Goal: Task Accomplishment & Management: Use online tool/utility

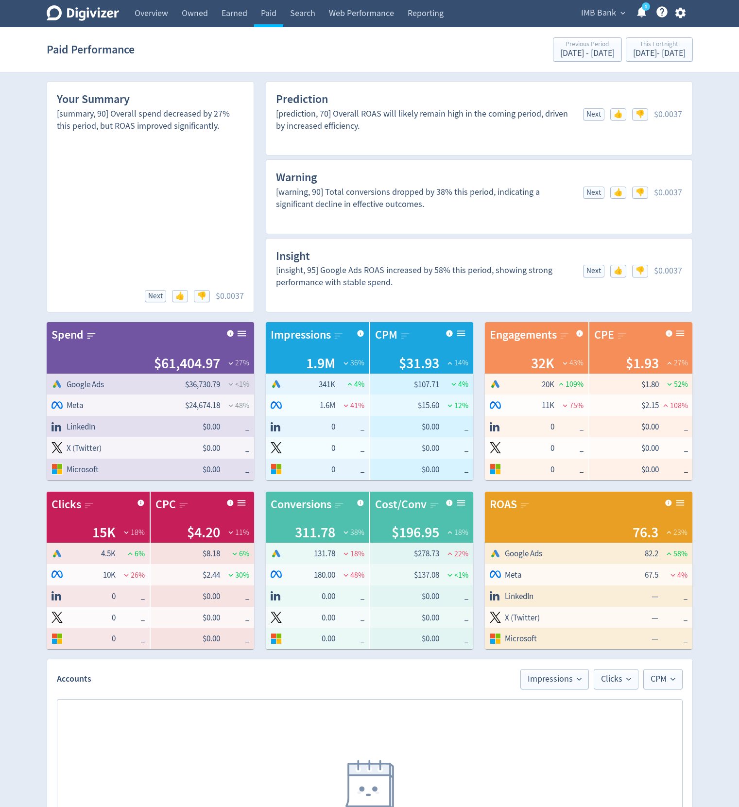
click at [682, 11] on icon "button" at bounding box center [681, 13] width 10 height 11
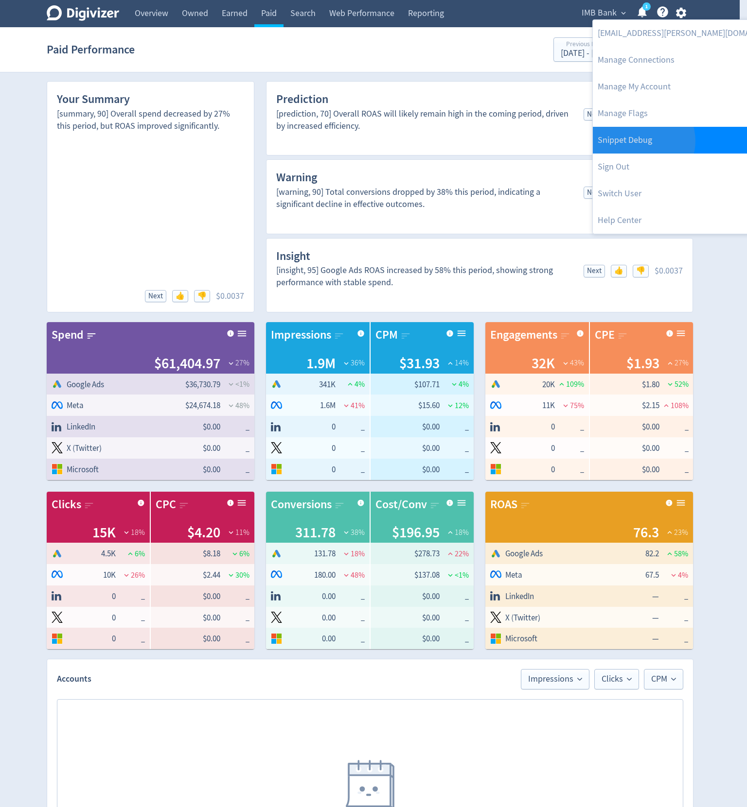
click at [641, 141] on link "Snippet Debug" at bounding box center [692, 140] width 198 height 27
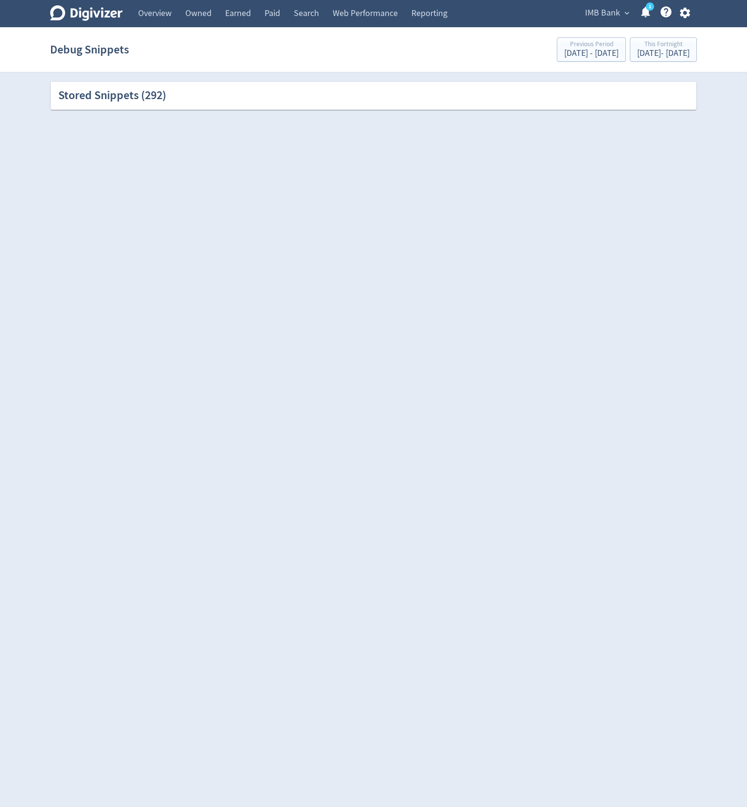
click at [161, 103] on div "Stored Snippets ( 292 )" at bounding box center [112, 96] width 108 height 17
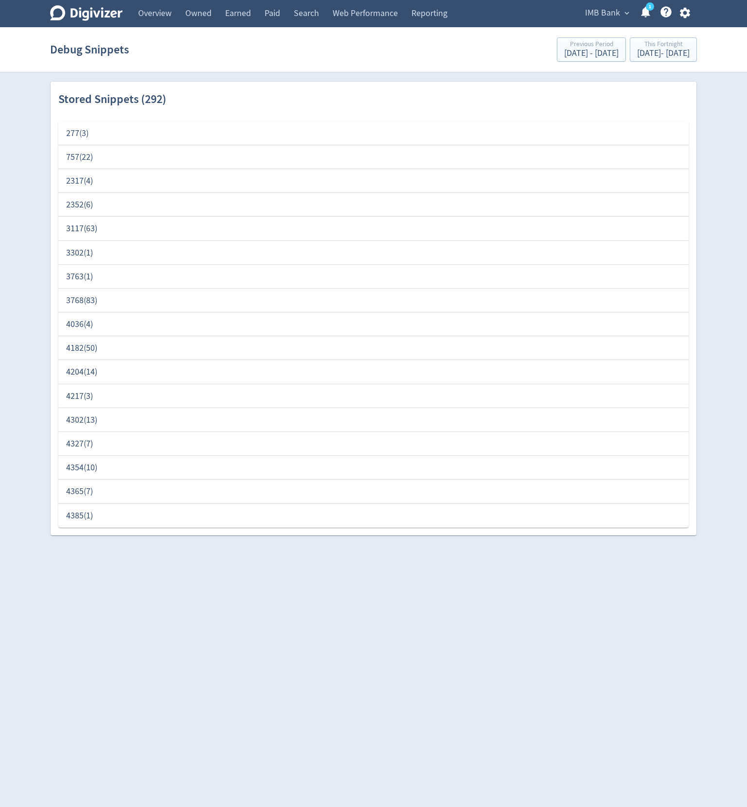
click at [120, 134] on div "277 ( 3 )" at bounding box center [373, 133] width 614 height 12
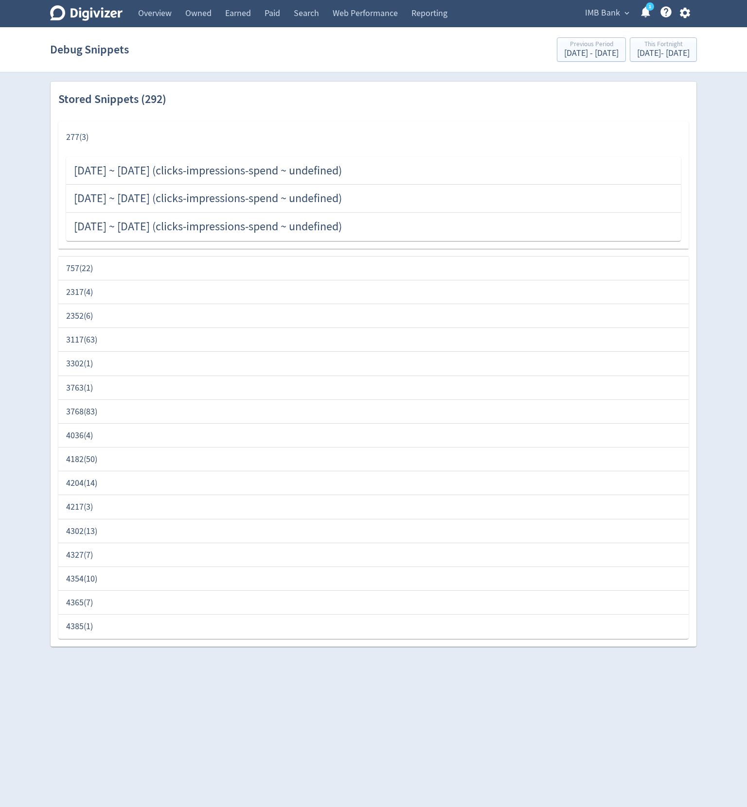
click at [110, 265] on div "757 ( 22 )" at bounding box center [373, 269] width 614 height 12
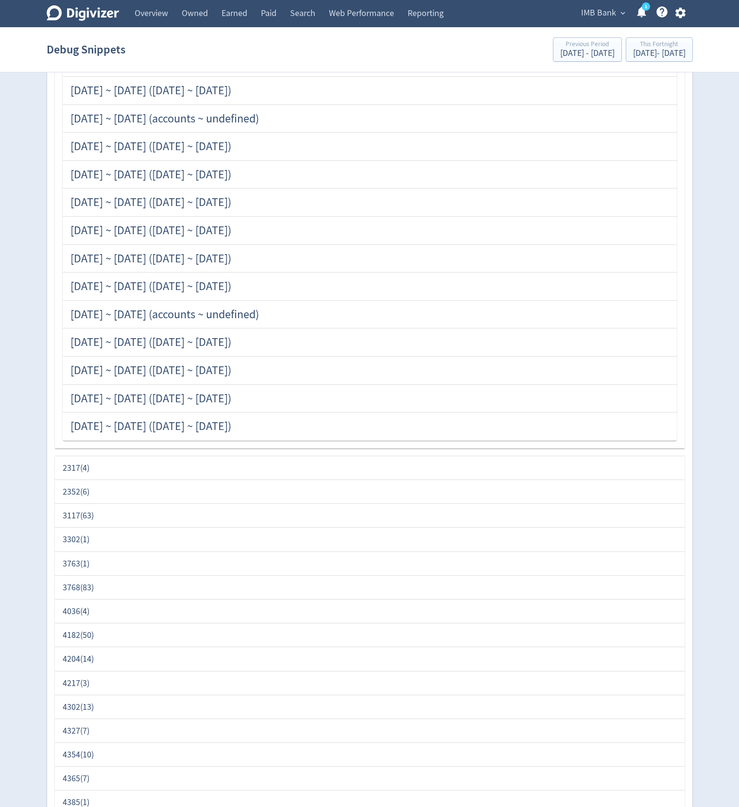
scroll to position [492, 0]
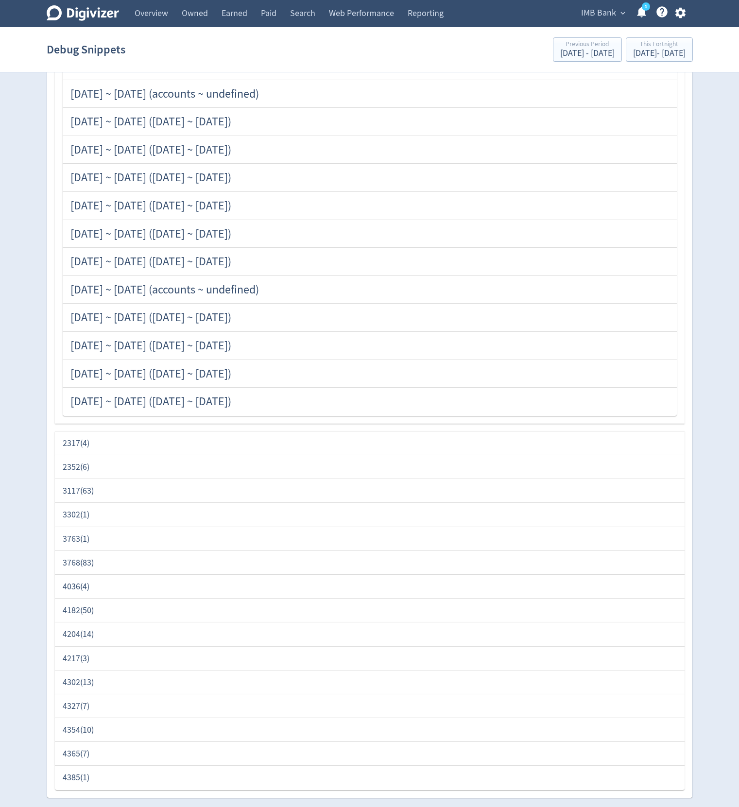
click at [193, 629] on div "4204 ( 14 )" at bounding box center [370, 635] width 614 height 12
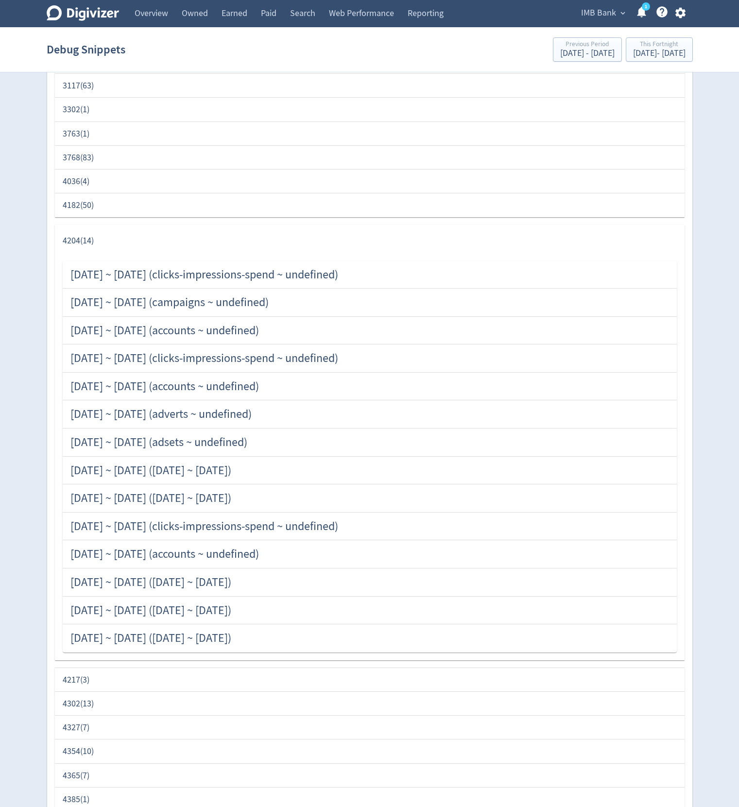
scroll to position [919, 0]
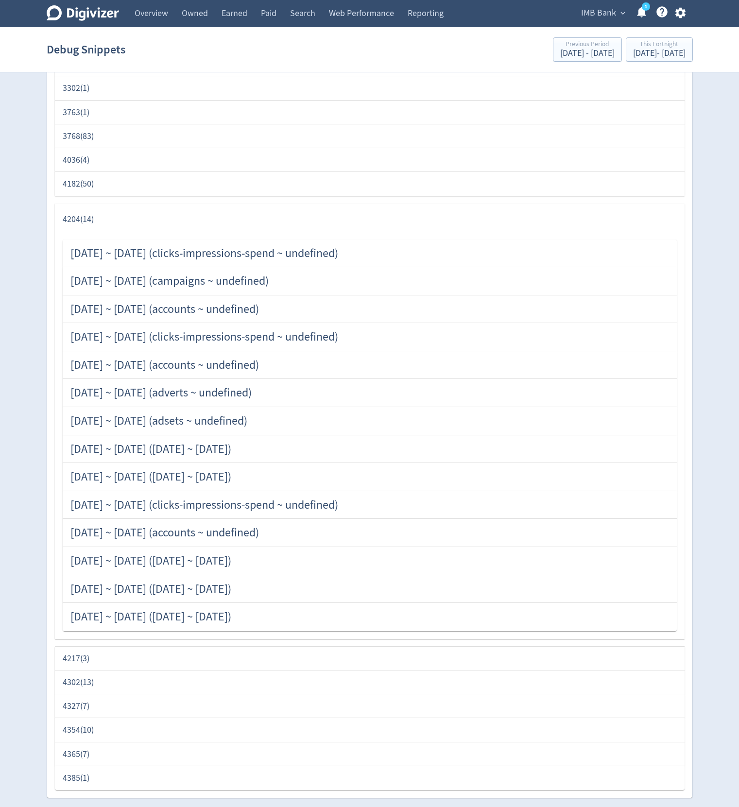
click at [178, 679] on div "4302 ( 13 )" at bounding box center [370, 683] width 614 height 12
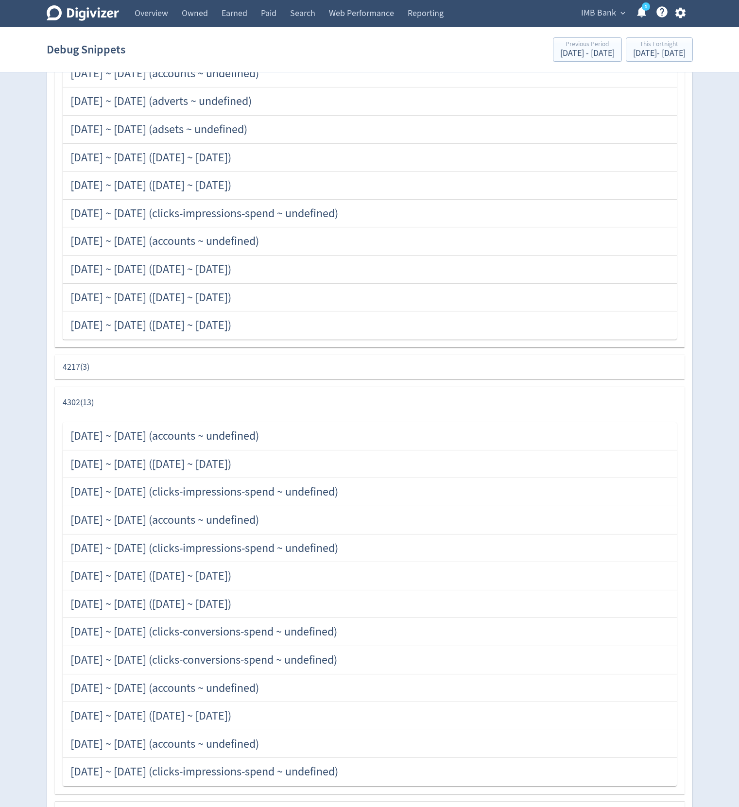
scroll to position [1318, 0]
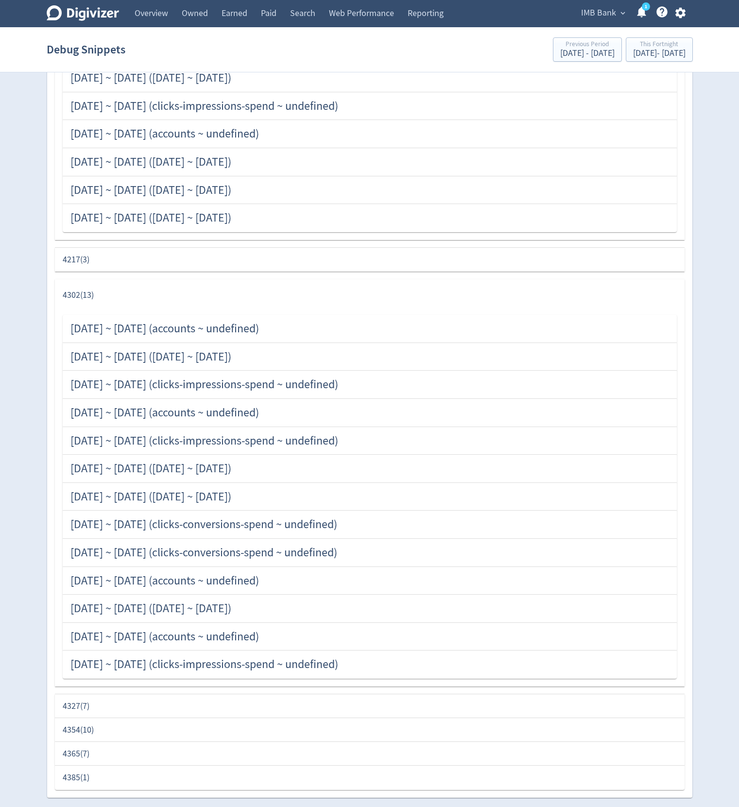
click at [132, 727] on div "4354 ( 10 )" at bounding box center [370, 730] width 614 height 12
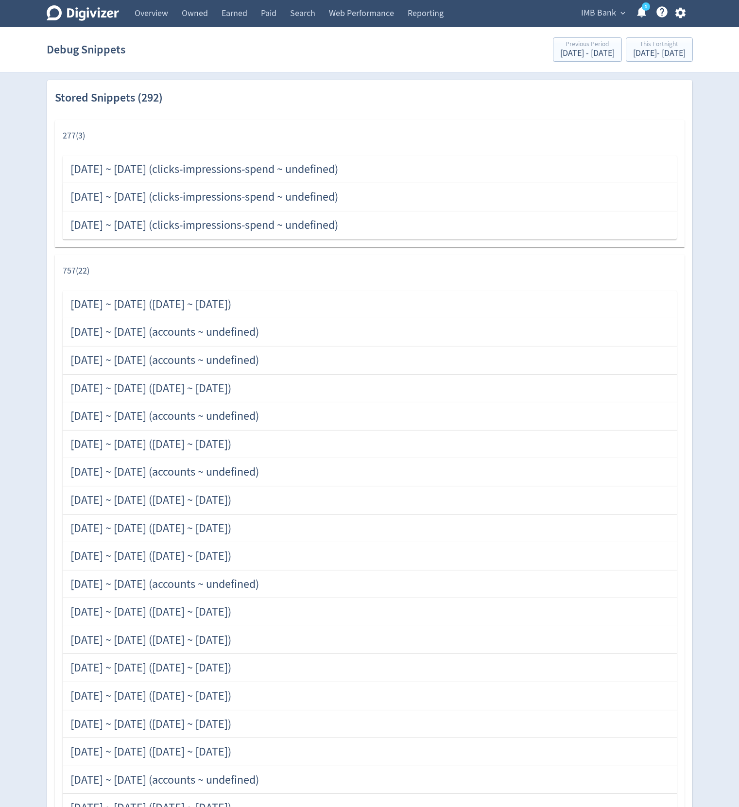
scroll to position [0, 0]
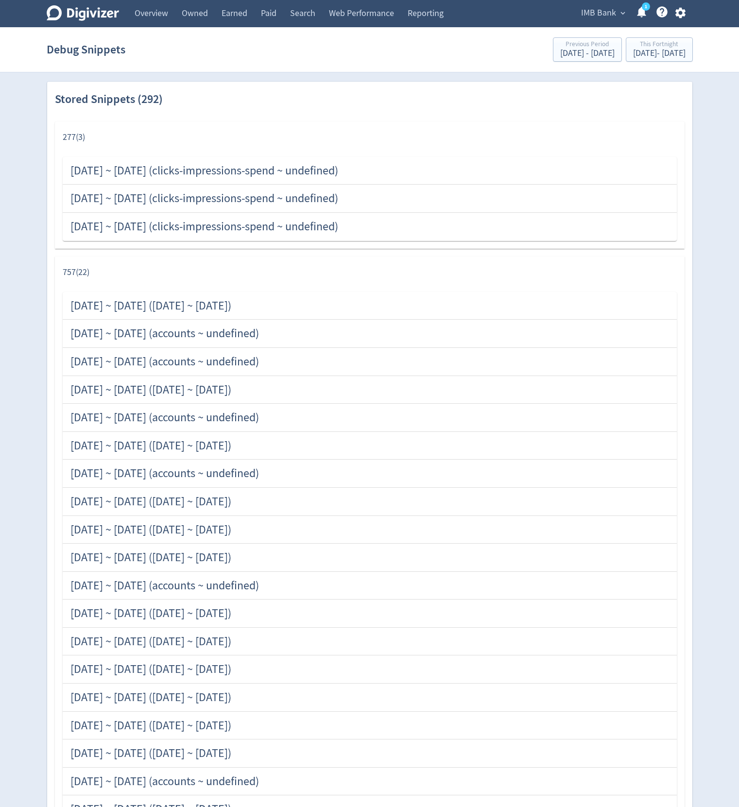
click at [603, 16] on span "IMB Bank" at bounding box center [598, 13] width 35 height 16
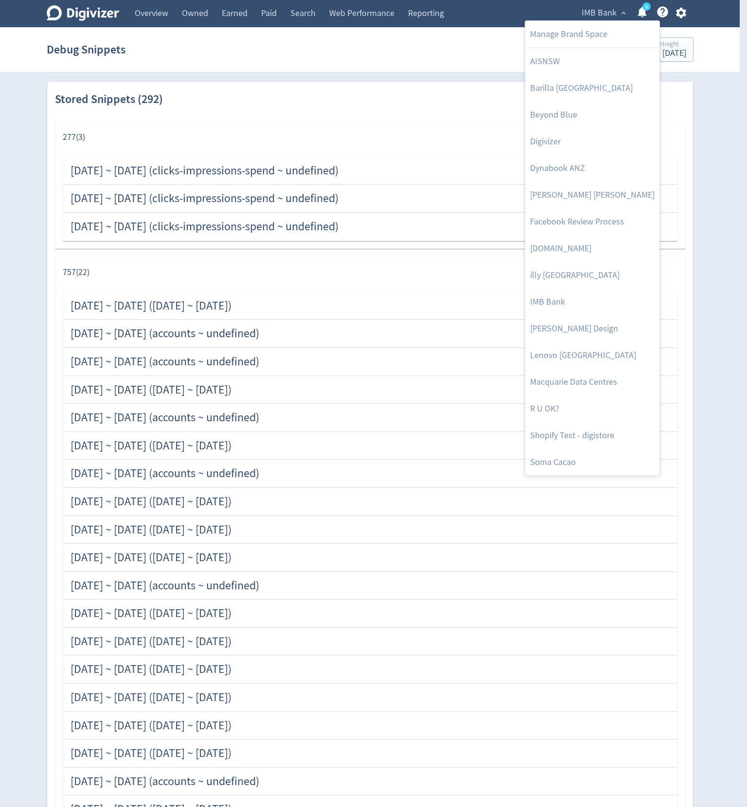
click at [715, 100] on div at bounding box center [373, 403] width 747 height 807
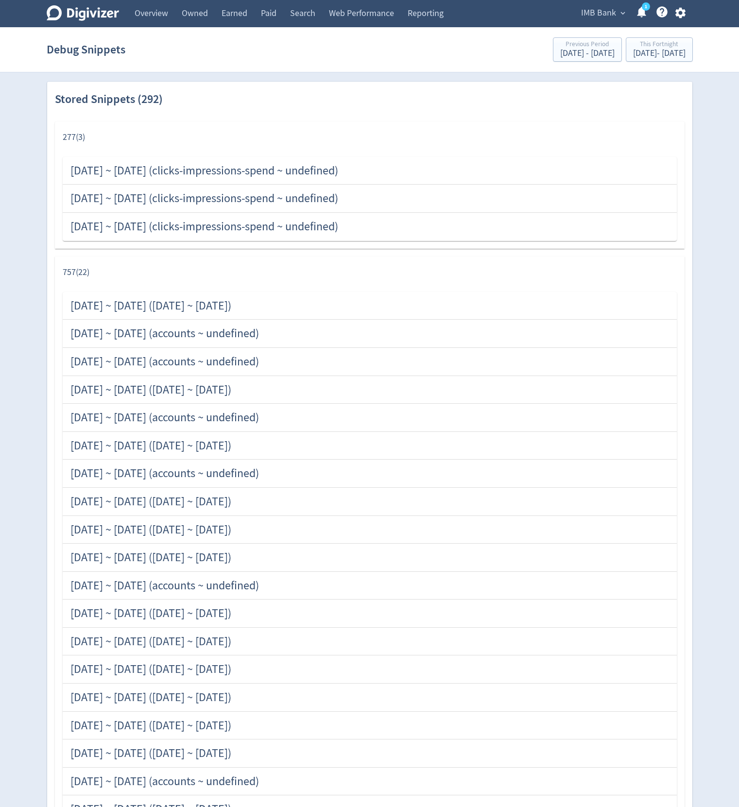
click at [199, 299] on div "[DATE] ~ [DATE] ([DATE] ~ [DATE])" at bounding box center [150, 306] width 161 height 17
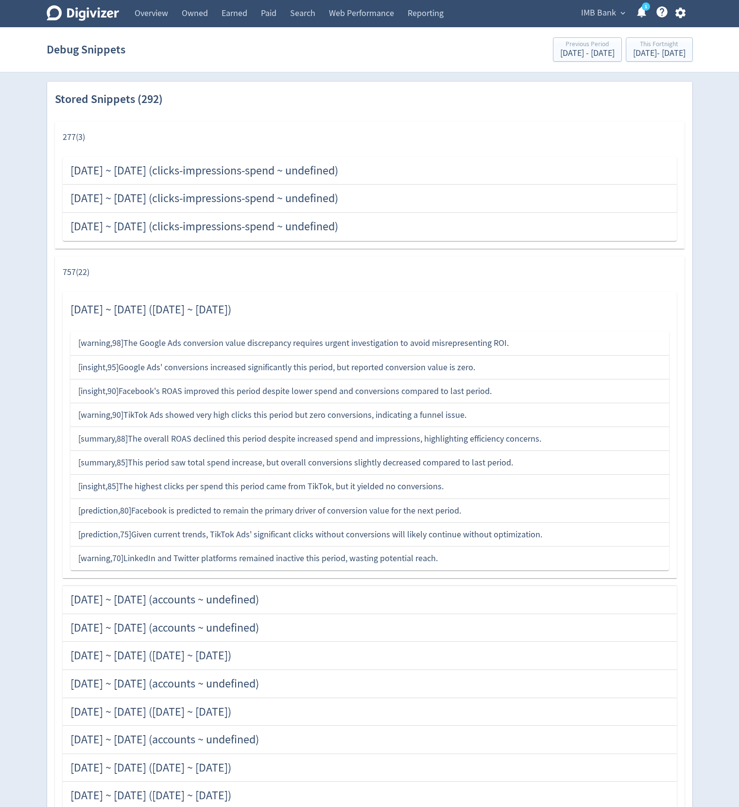
click at [296, 348] on div "[ warning , 98 ] The Google Ads conversion value discrepancy requires urgent in…" at bounding box center [369, 343] width 583 height 12
